Goal: Task Accomplishment & Management: Manage account settings

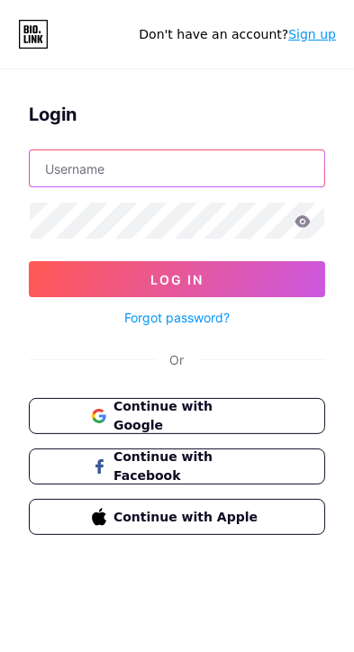
type input "[EMAIL_ADDRESS][DOMAIN_NAME]"
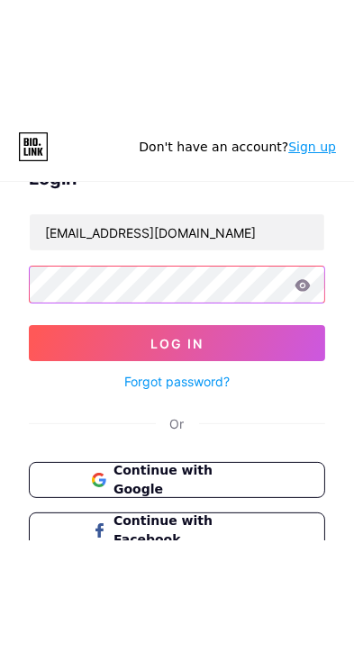
scroll to position [34, 0]
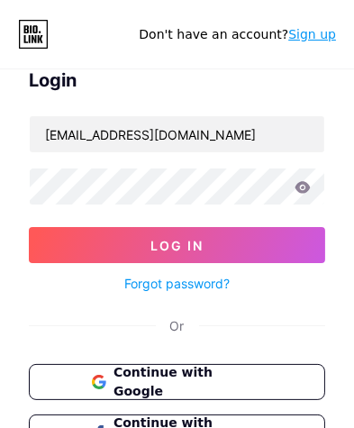
click at [304, 187] on icon at bounding box center [302, 187] width 16 height 13
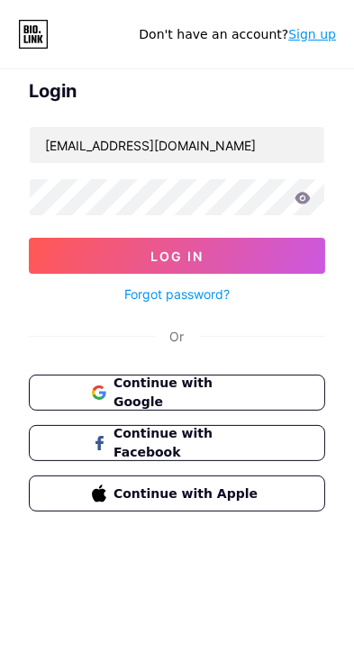
scroll to position [0, 0]
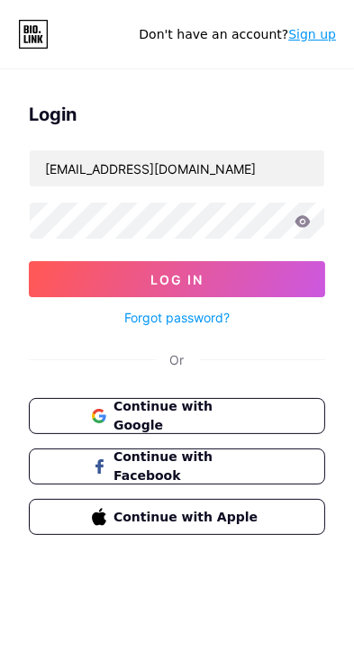
click at [304, 360] on div "Or" at bounding box center [177, 359] width 296 height 19
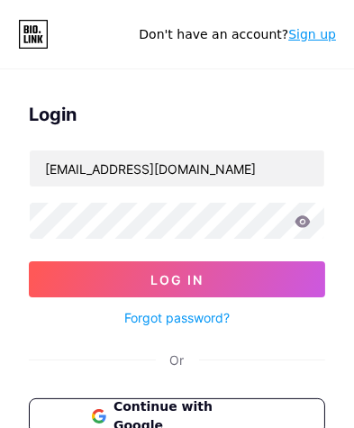
click at [197, 319] on link "Forgot password?" at bounding box center [176, 317] width 105 height 19
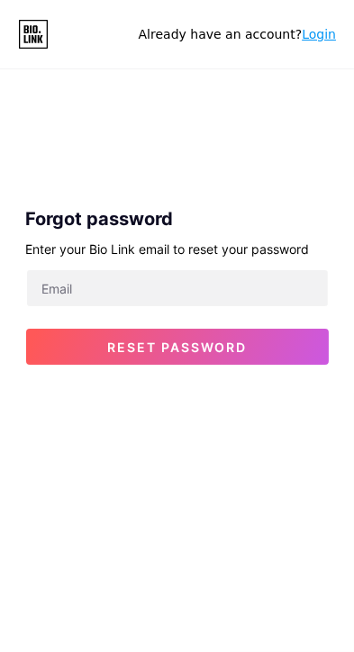
click at [225, 354] on button "Reset password" at bounding box center [177, 347] width 303 height 36
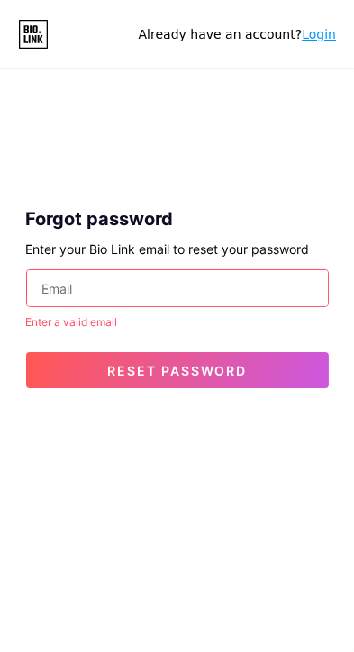
click at [191, 286] on input "email" at bounding box center [177, 288] width 301 height 36
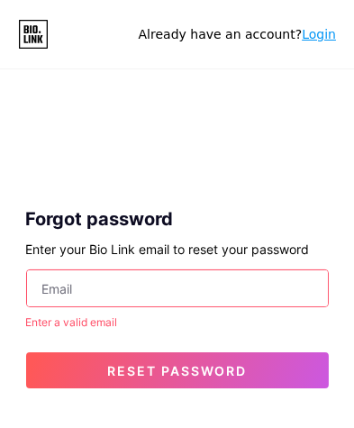
type input "[EMAIL_ADDRESS][DOMAIN_NAME]"
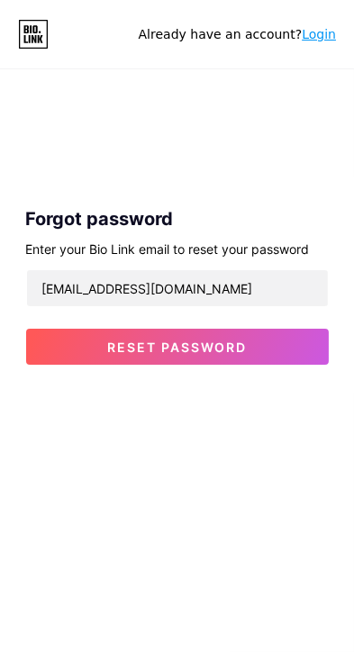
click at [245, 351] on span "Reset password" at bounding box center [177, 346] width 140 height 15
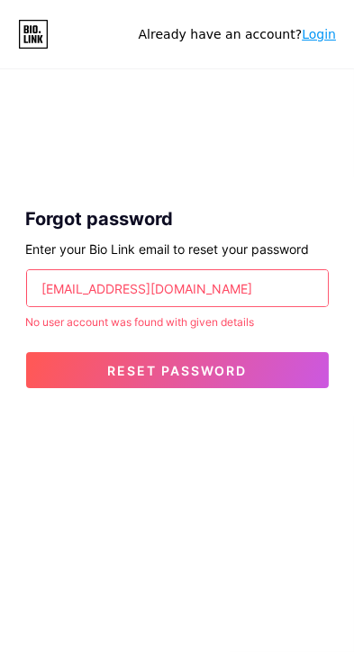
click at [269, 371] on button "Reset password" at bounding box center [177, 370] width 303 height 36
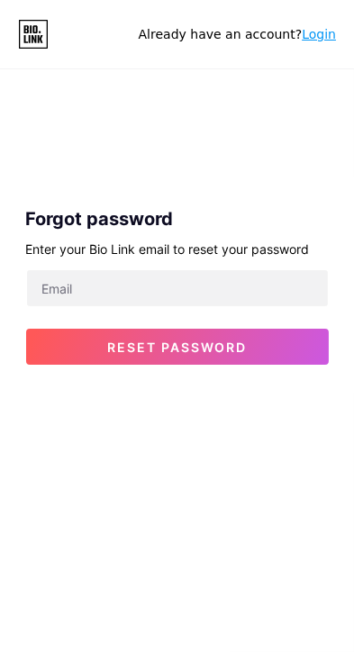
click at [38, 36] on icon at bounding box center [40, 39] width 5 height 8
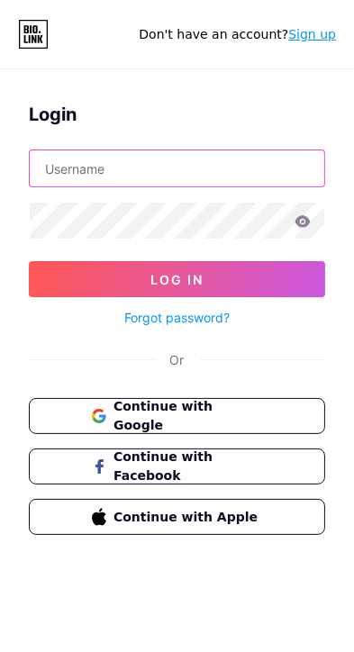
type input "[EMAIL_ADDRESS][DOMAIN_NAME]"
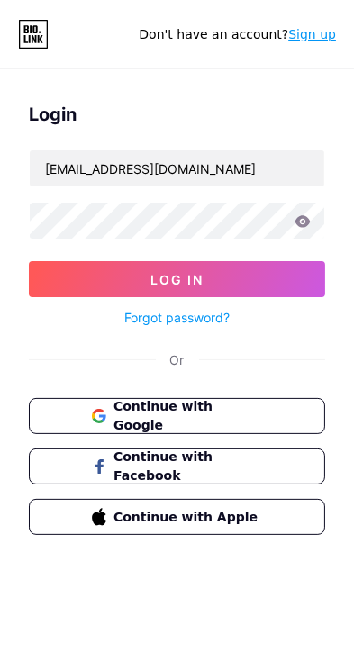
click at [22, 40] on icon at bounding box center [33, 34] width 31 height 29
